Goal: Information Seeking & Learning: Learn about a topic

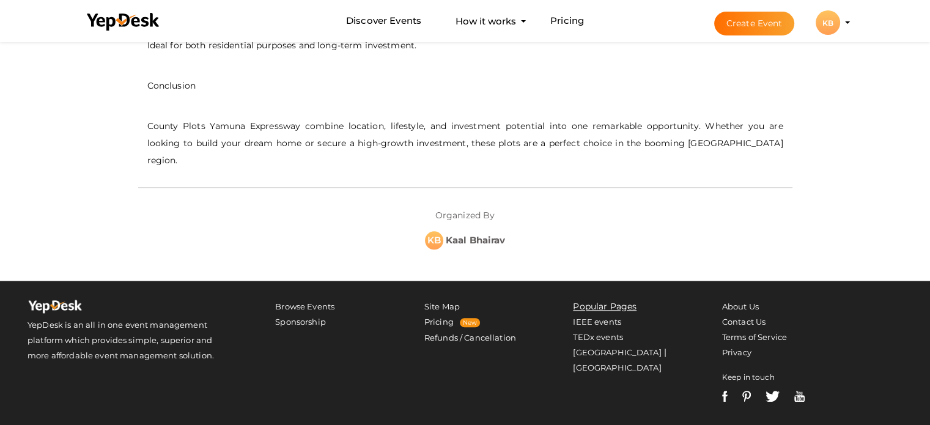
scroll to position [1150, 0]
drag, startPoint x: 313, startPoint y: 404, endPoint x: 589, endPoint y: 408, distance: 276.3
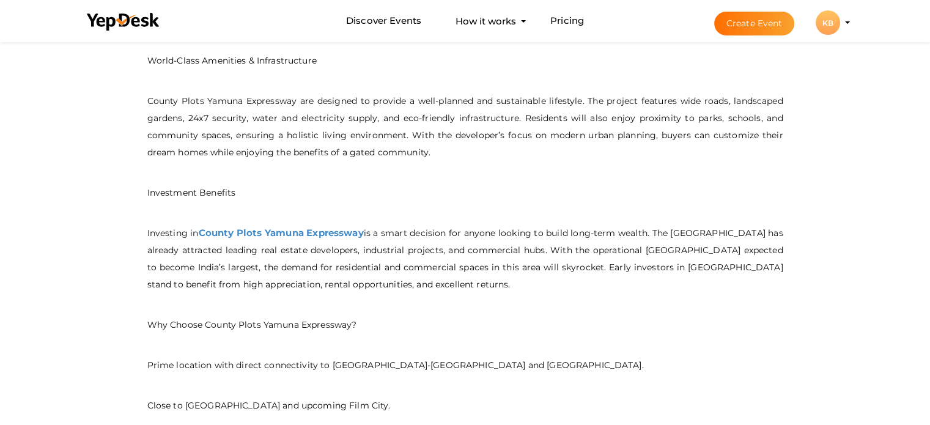
scroll to position [733, 0]
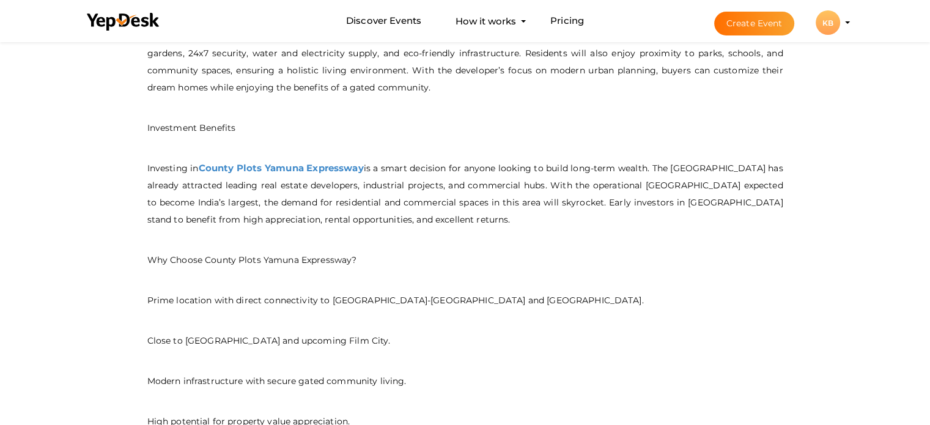
click at [169, 122] on p "Investment Benefits" at bounding box center [465, 127] width 636 height 17
drag, startPoint x: 169, startPoint y: 122, endPoint x: 220, endPoint y: 123, distance: 51.4
click at [220, 123] on p "Investment Benefits" at bounding box center [465, 127] width 636 height 17
click at [295, 122] on p "Investment Benefits" at bounding box center [465, 127] width 636 height 17
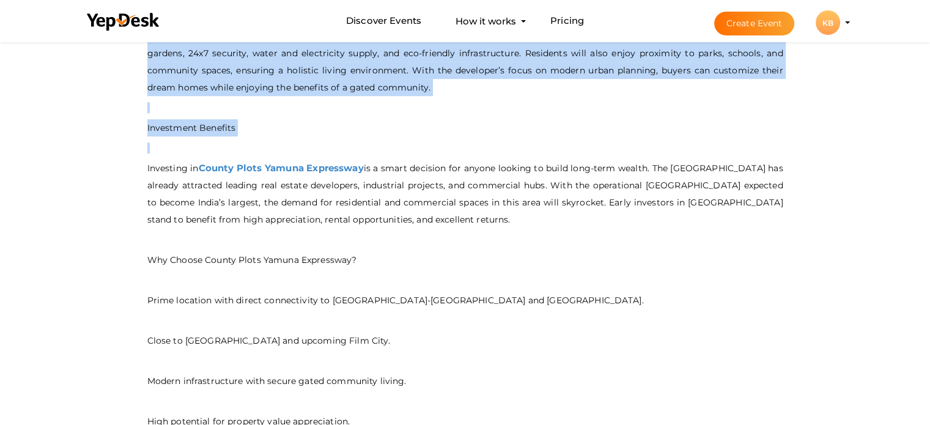
drag, startPoint x: 295, startPoint y: 122, endPoint x: 116, endPoint y: 119, distance: 179.1
click at [116, 119] on div "close Your present response to the invite is You can change your response below…" at bounding box center [465, 1] width 930 height 1391
click at [153, 109] on div "County Plots Yamuna Expressway is emerging as one of the most promising real es…" at bounding box center [465, 165] width 636 height 839
drag, startPoint x: 136, startPoint y: 122, endPoint x: 246, endPoint y: 122, distance: 110.0
click at [246, 122] on div "- No Description Available - County Plots Yamuna Expressway is emerging as one …" at bounding box center [465, 208] width 672 height 975
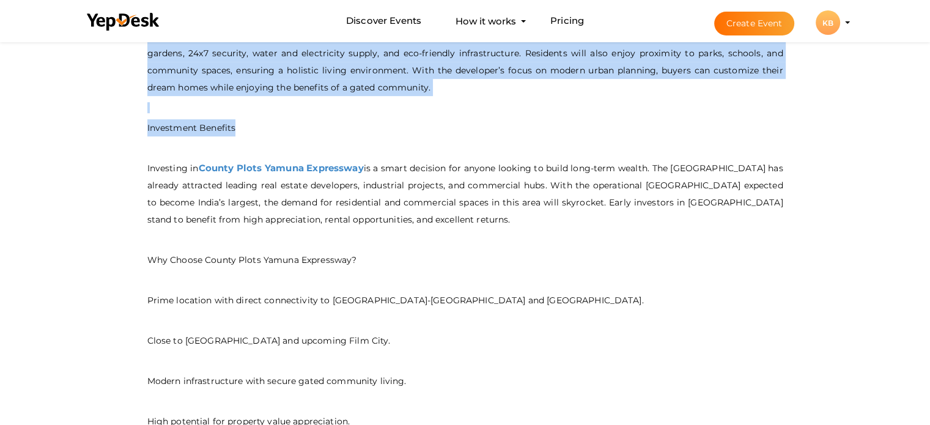
click at [229, 122] on p "Investment Benefits" at bounding box center [465, 127] width 636 height 17
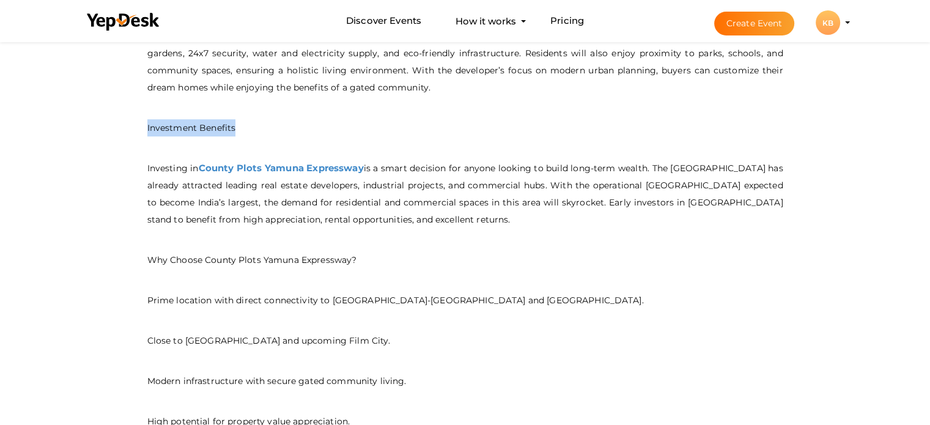
drag, startPoint x: 229, startPoint y: 122, endPoint x: 147, endPoint y: 127, distance: 82.6
click at [147, 127] on p "Investment Benefits" at bounding box center [465, 127] width 636 height 17
click at [160, 126] on p "Investment Benefits" at bounding box center [465, 127] width 636 height 17
drag, startPoint x: 160, startPoint y: 126, endPoint x: 217, endPoint y: 125, distance: 56.9
click at [217, 125] on p "Investment Benefits" at bounding box center [465, 127] width 636 height 17
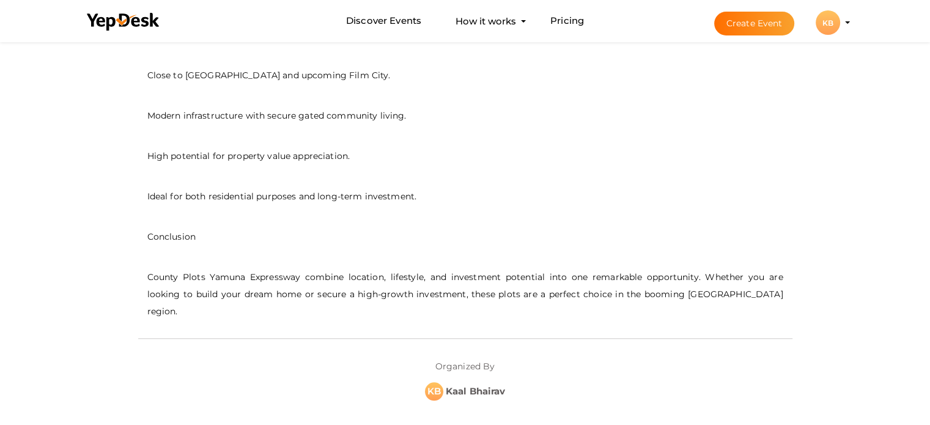
scroll to position [1100, 0]
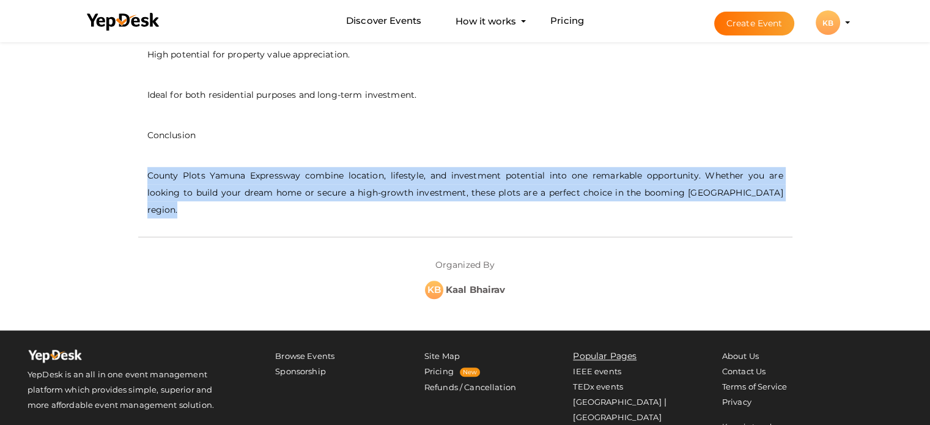
drag, startPoint x: 144, startPoint y: 163, endPoint x: 796, endPoint y: 188, distance: 652.1
click at [524, 255] on div "Organized By KB Kaal Bhairav" at bounding box center [465, 274] width 654 height 50
drag, startPoint x: 434, startPoint y: 238, endPoint x: 532, endPoint y: 266, distance: 102.5
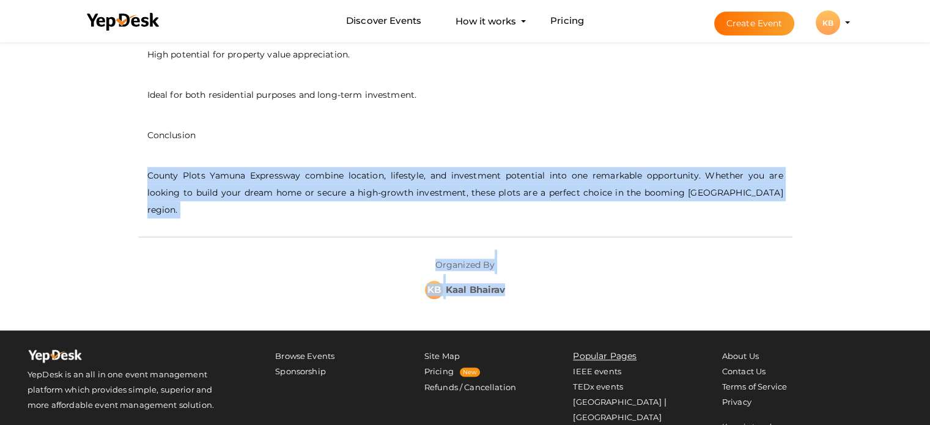
click at [509, 249] on div "Organized By KB Kaal Bhairav" at bounding box center [465, 274] width 654 height 50
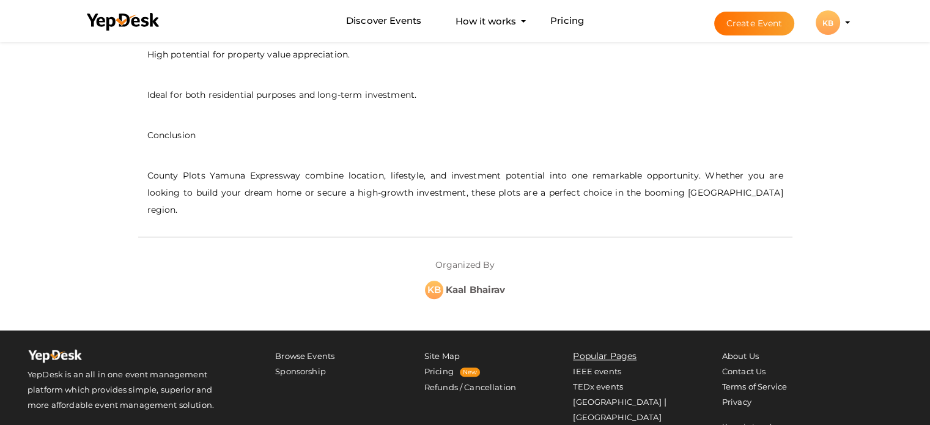
click at [534, 268] on div "Organized By KB Kaal Bhairav" at bounding box center [465, 274] width 654 height 50
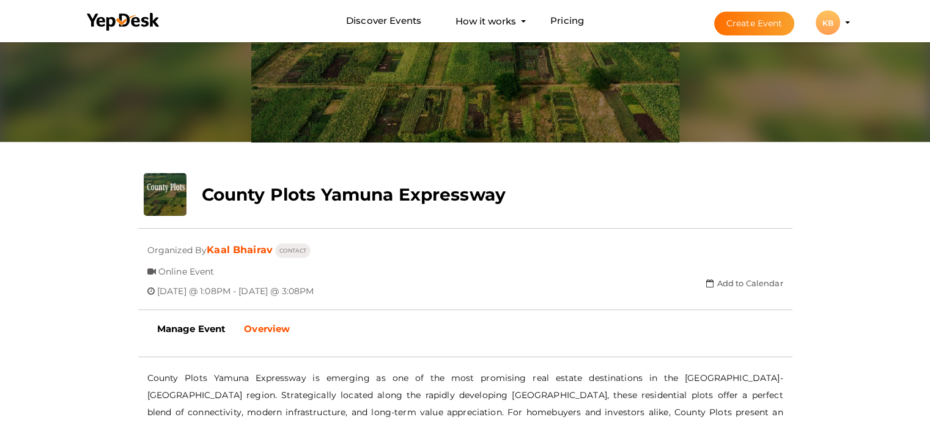
scroll to position [0, 0]
